Goal: Task Accomplishment & Management: Manage account settings

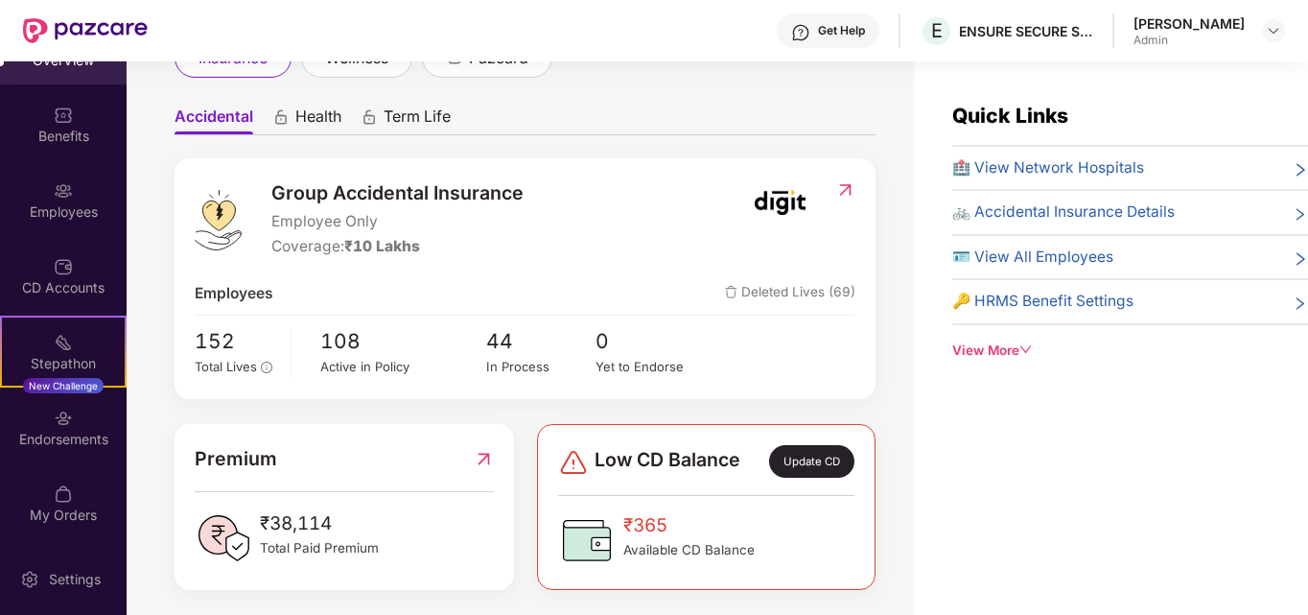
scroll to position [155, 0]
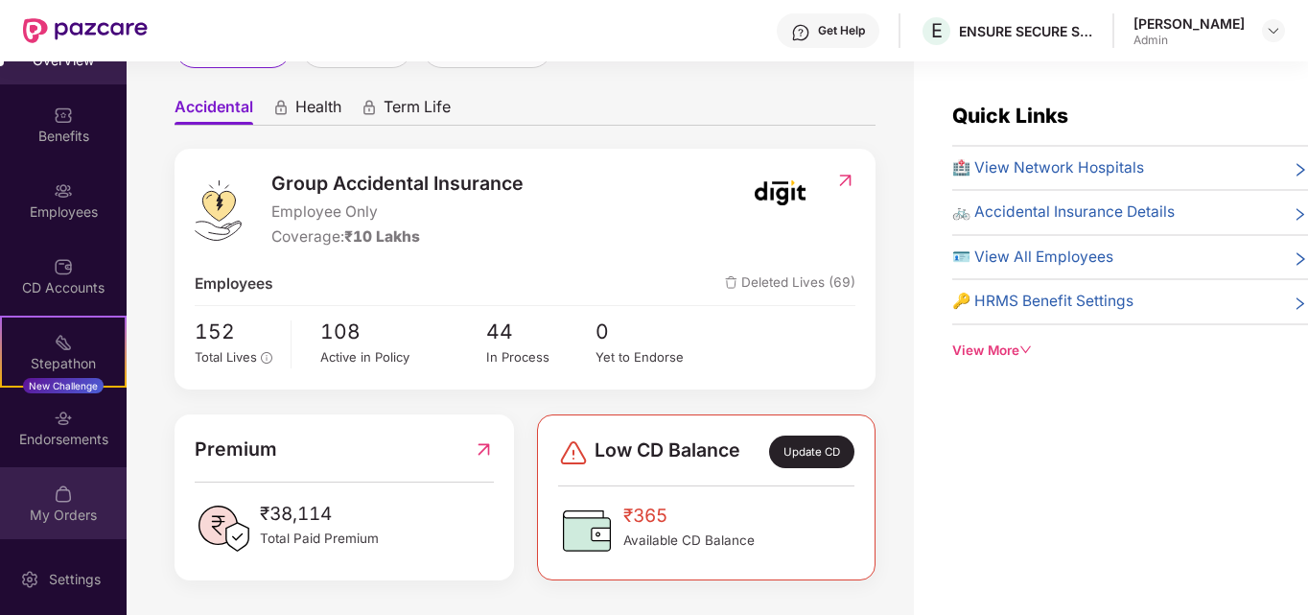
click at [57, 509] on div "My Orders" at bounding box center [63, 514] width 127 height 19
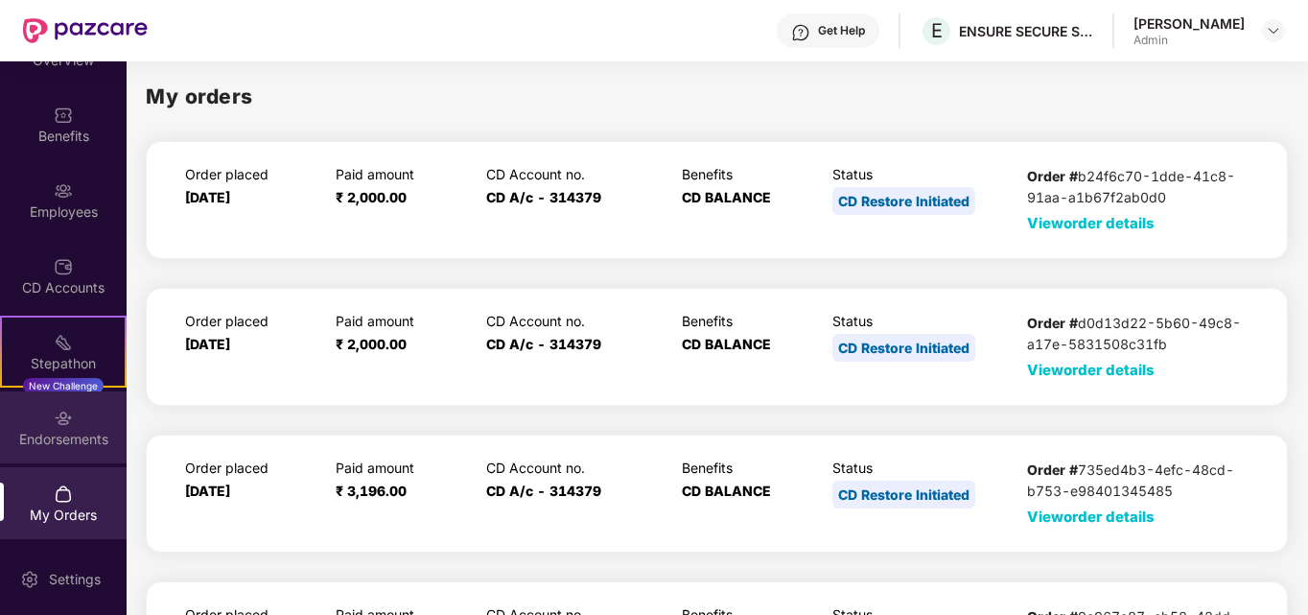
click at [66, 417] on img at bounding box center [63, 417] width 19 height 19
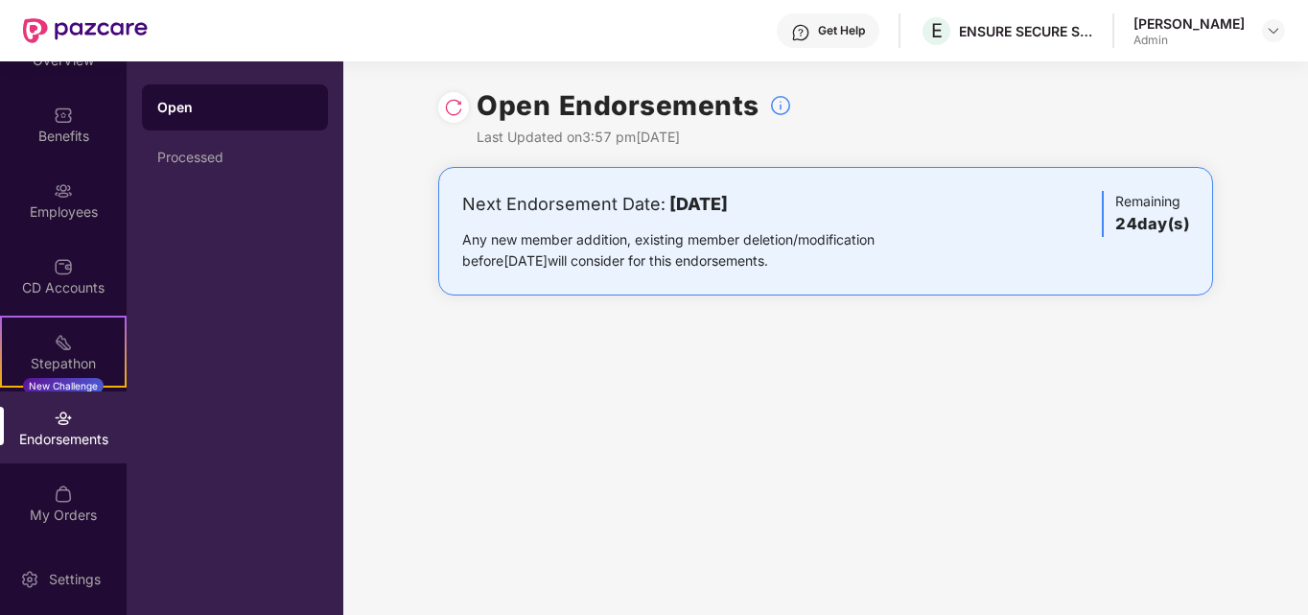
click at [714, 209] on b "04 October 2025" at bounding box center [698, 204] width 58 height 20
click at [552, 209] on div "Next Endorsement Date: 04 October 2025" at bounding box center [698, 204] width 473 height 27
click at [1156, 218] on h3 "24 day(s)" at bounding box center [1152, 224] width 74 height 25
click at [131, 291] on div "Open Processed" at bounding box center [235, 337] width 217 height 553
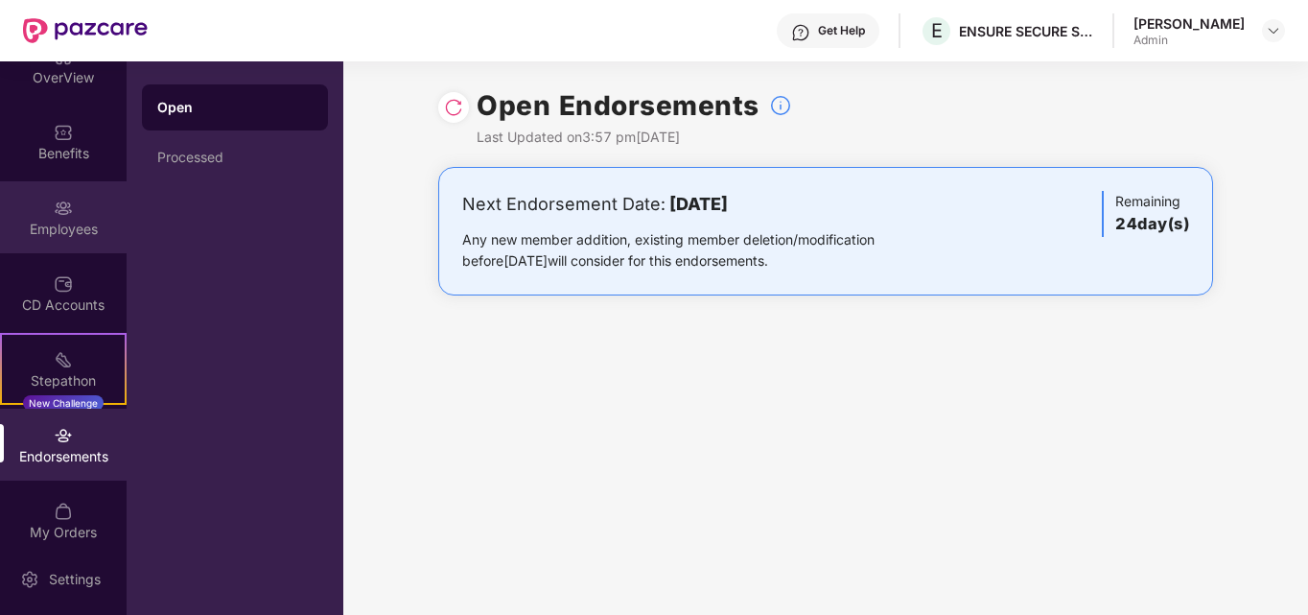
scroll to position [49, 0]
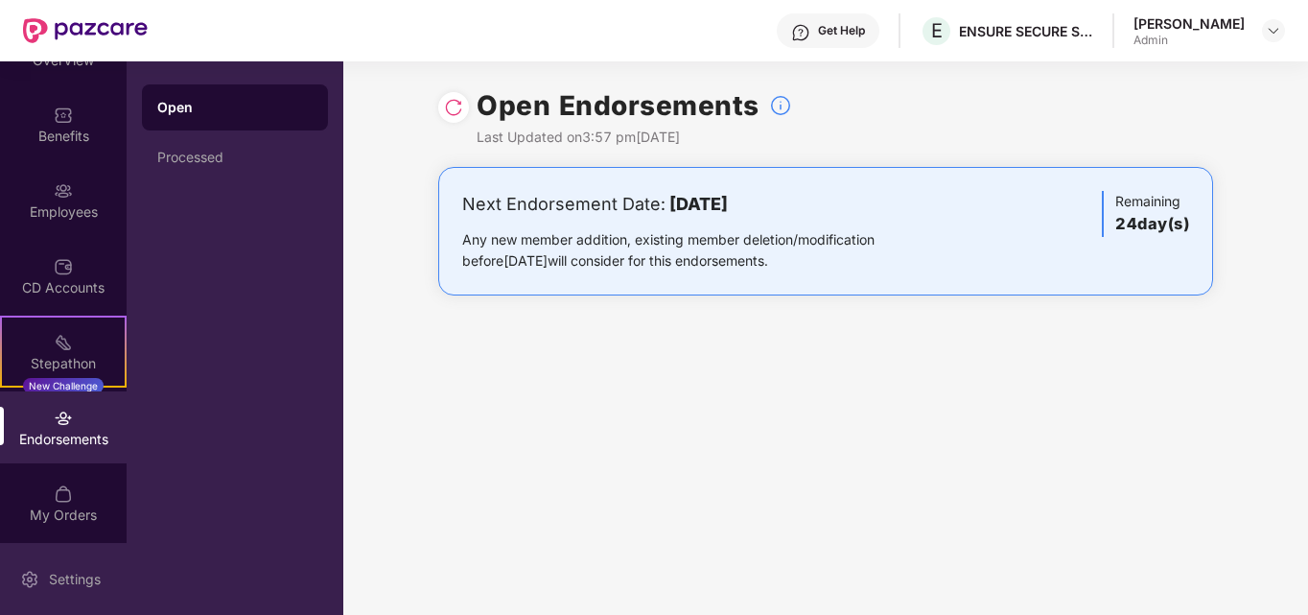
click at [54, 574] on div "Settings" at bounding box center [74, 578] width 63 height 19
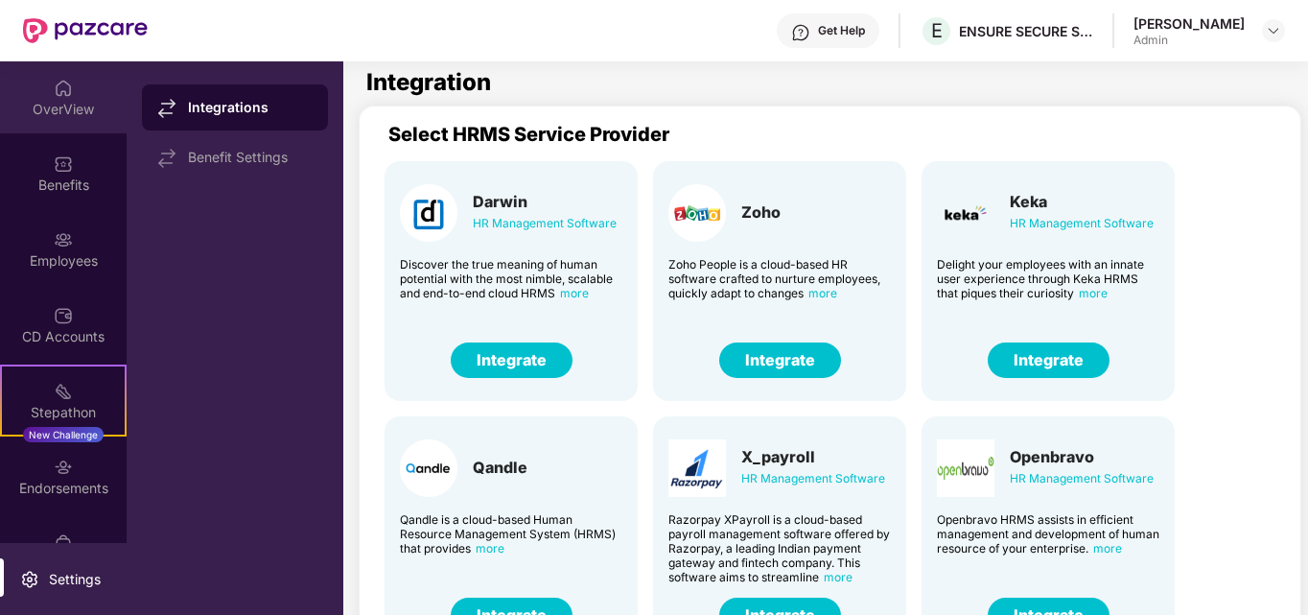
click at [68, 113] on div "OverView" at bounding box center [63, 109] width 127 height 19
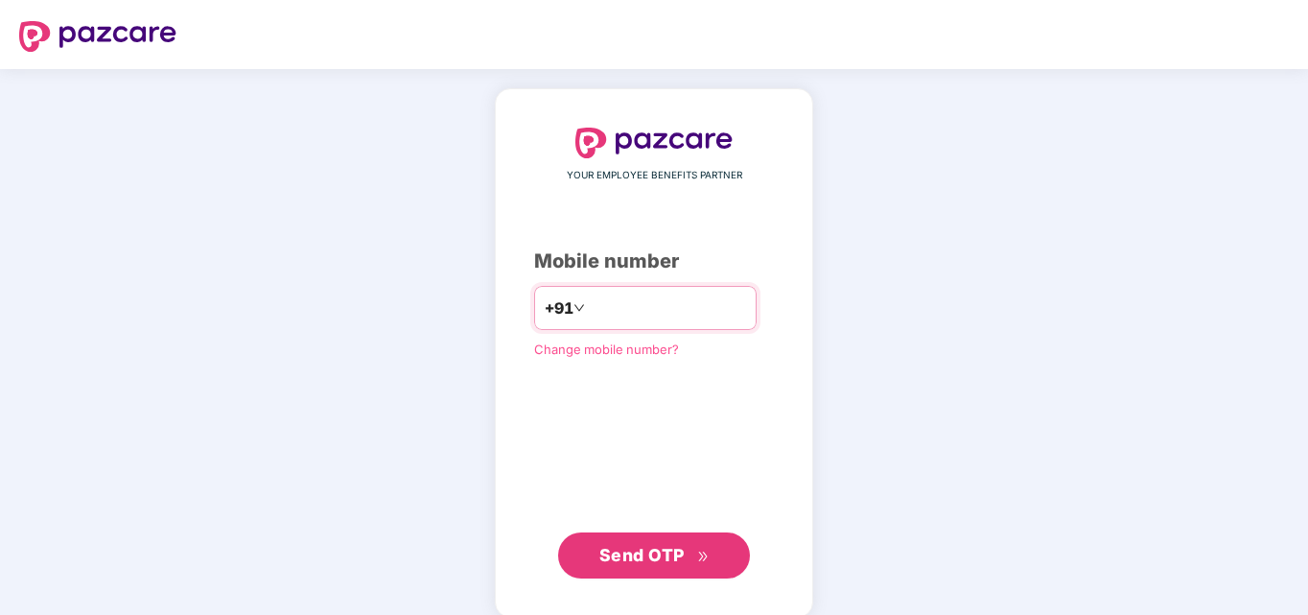
click at [589, 309] on input "*******" at bounding box center [667, 307] width 157 height 31
type input "**********"
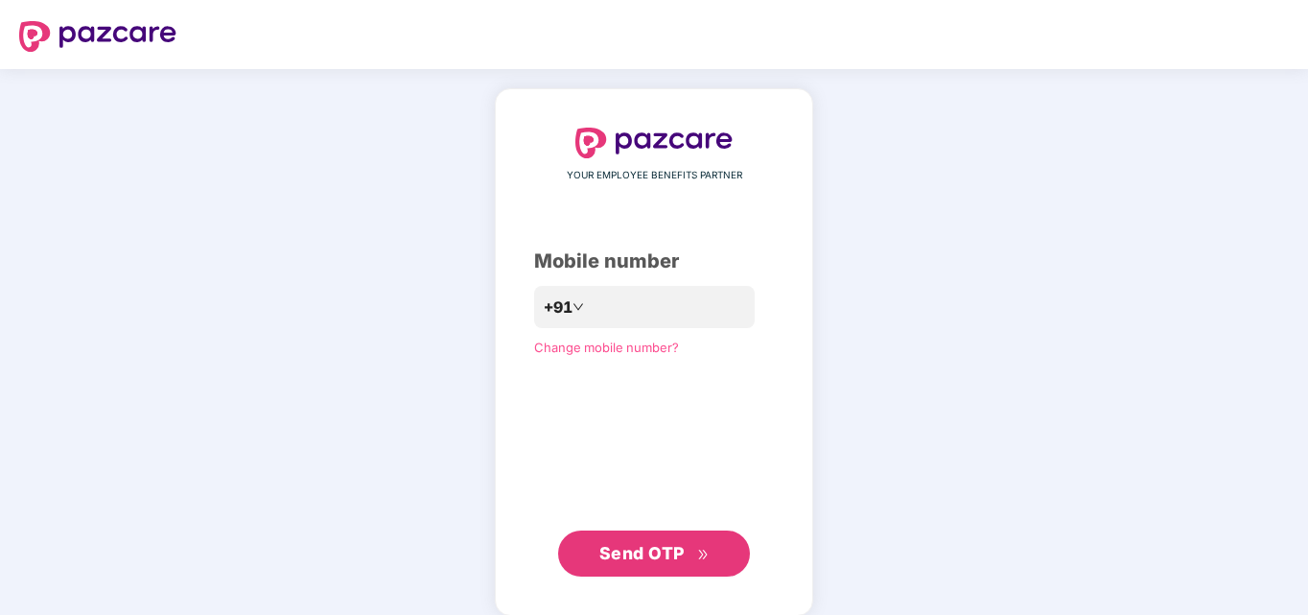
click at [693, 542] on span "Send OTP" at bounding box center [654, 553] width 110 height 27
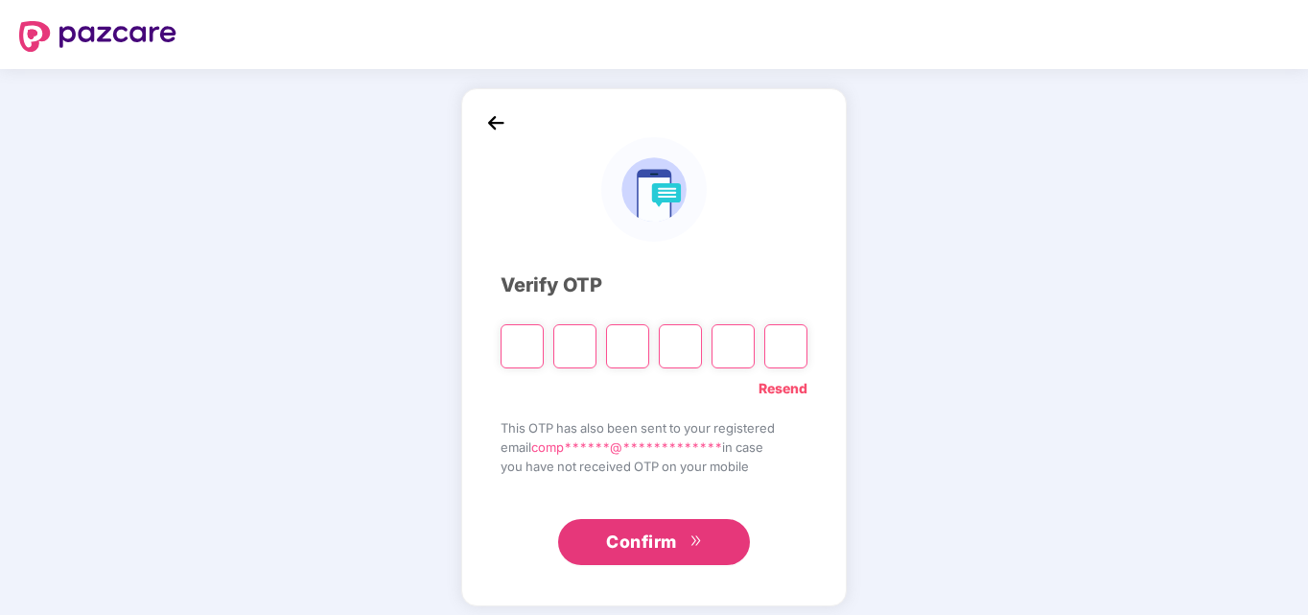
type input "*"
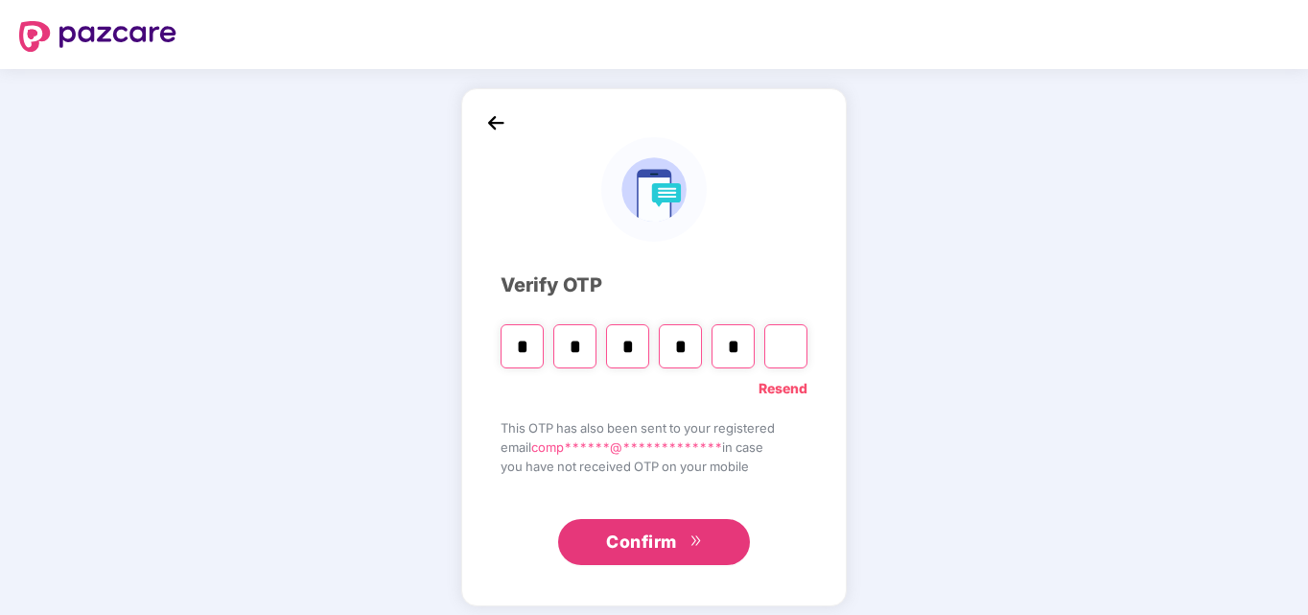
type input "*"
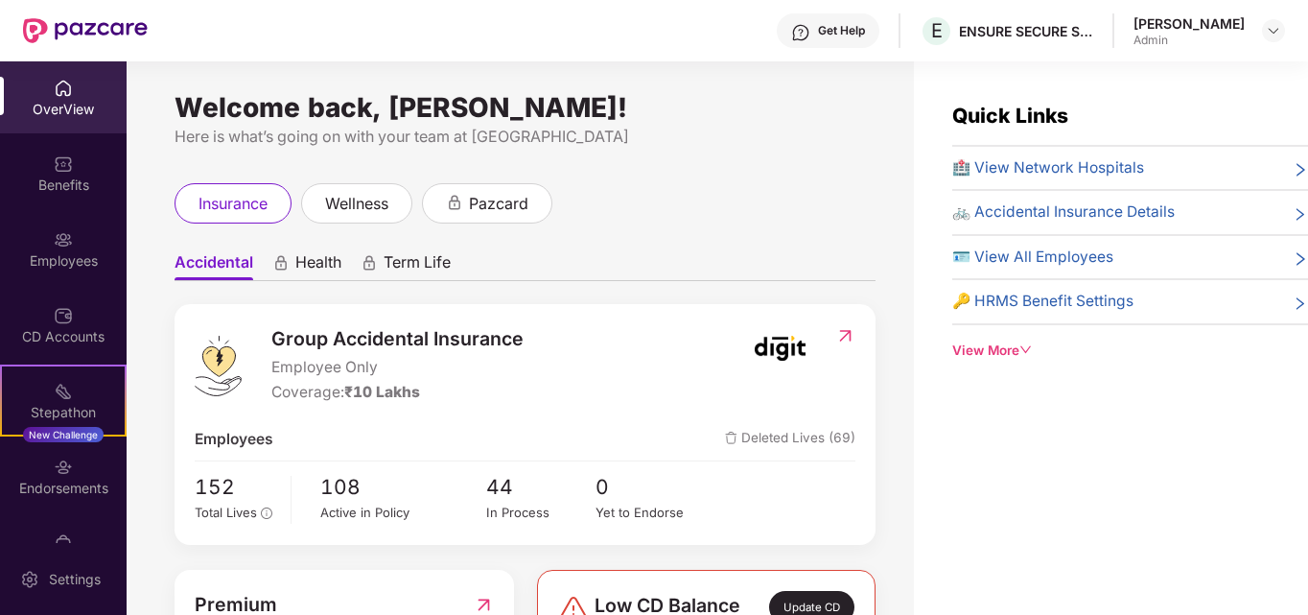
scroll to position [155, 0]
